Goal: Information Seeking & Learning: Find specific page/section

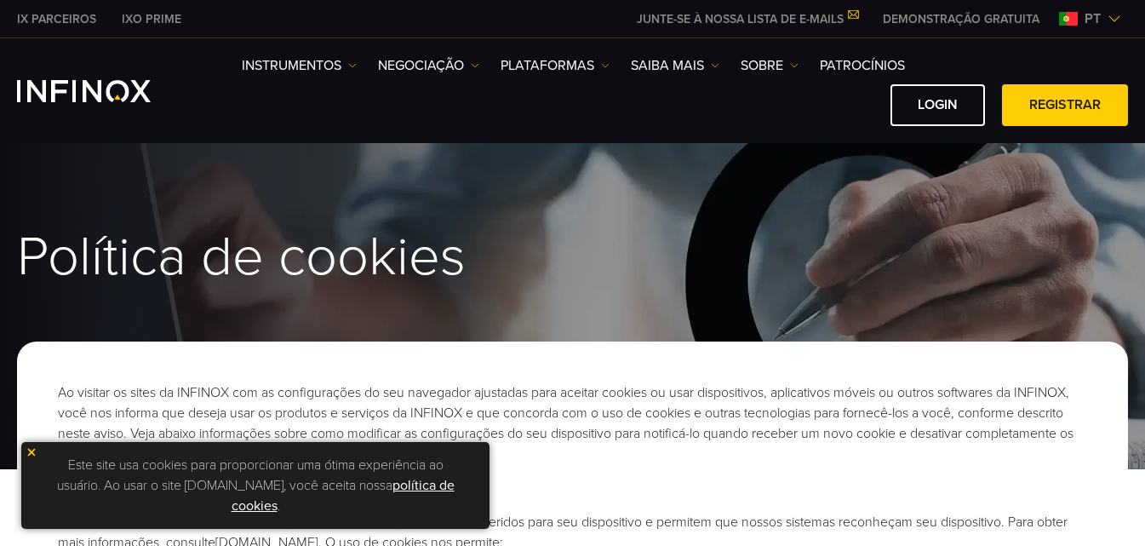
click at [29, 450] on img at bounding box center [32, 452] width 12 height 12
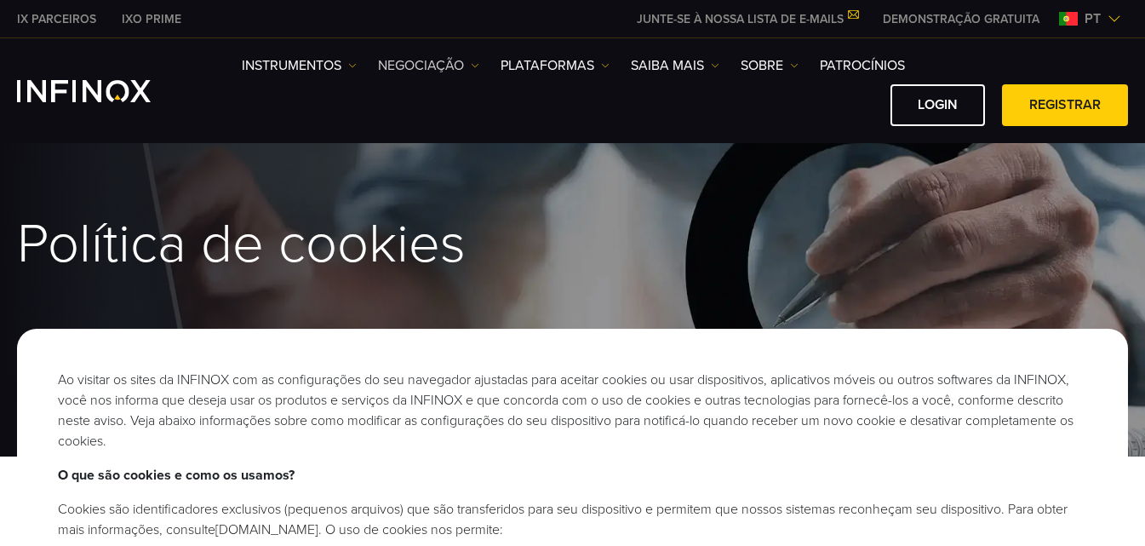
click at [437, 66] on link "NEGOCIAÇÃO" at bounding box center [428, 65] width 101 height 20
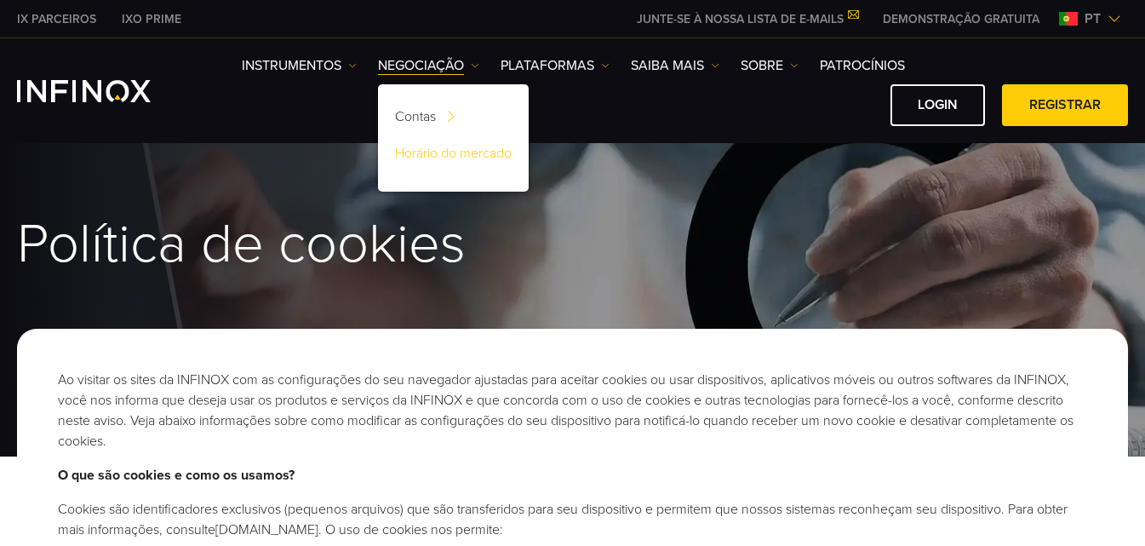
click at [471, 155] on link "Horário do mercado" at bounding box center [453, 156] width 151 height 37
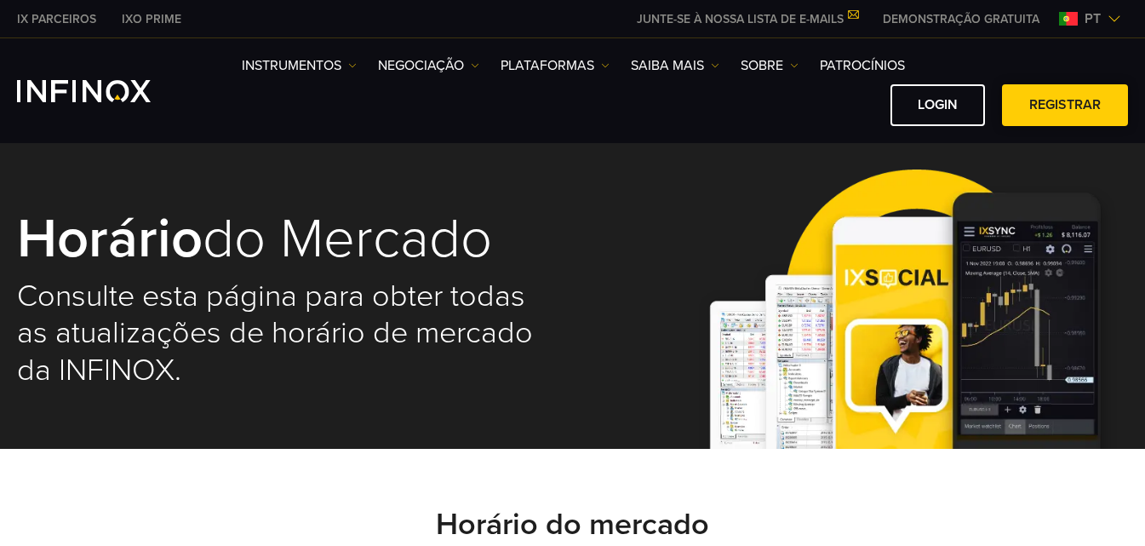
click at [1033, 106] on link "Registrar" at bounding box center [1065, 105] width 126 height 42
